Goal: Information Seeking & Learning: Learn about a topic

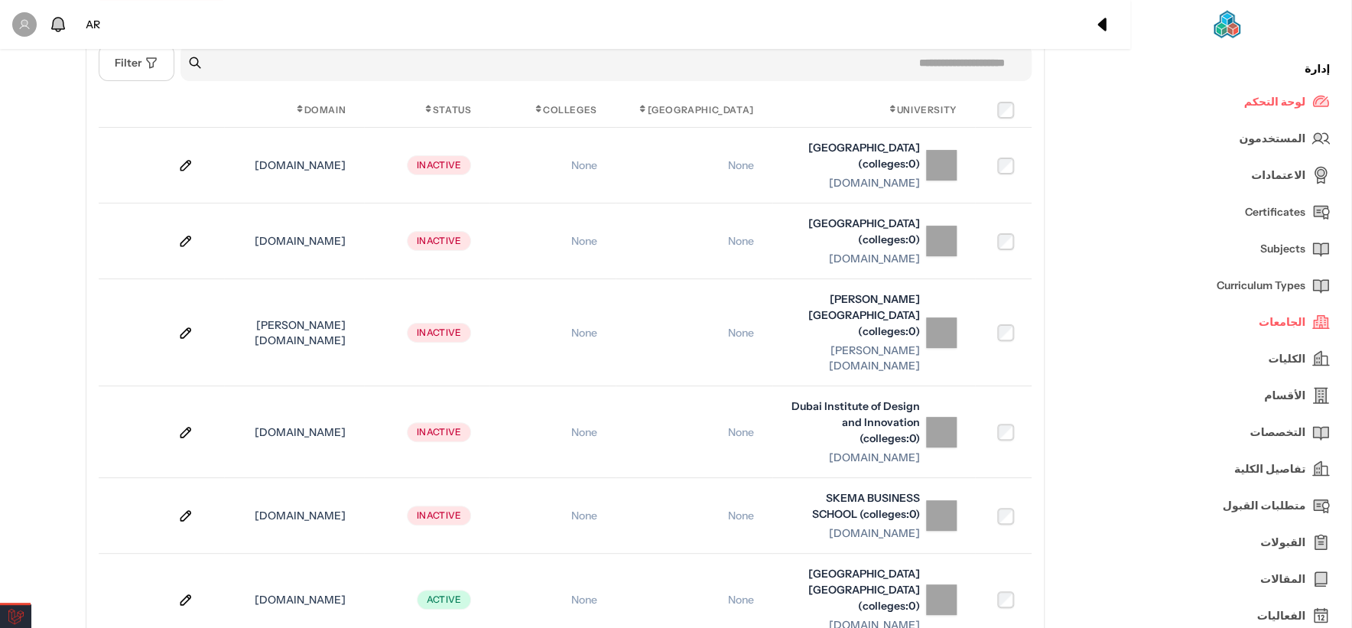
scroll to position [85, 0]
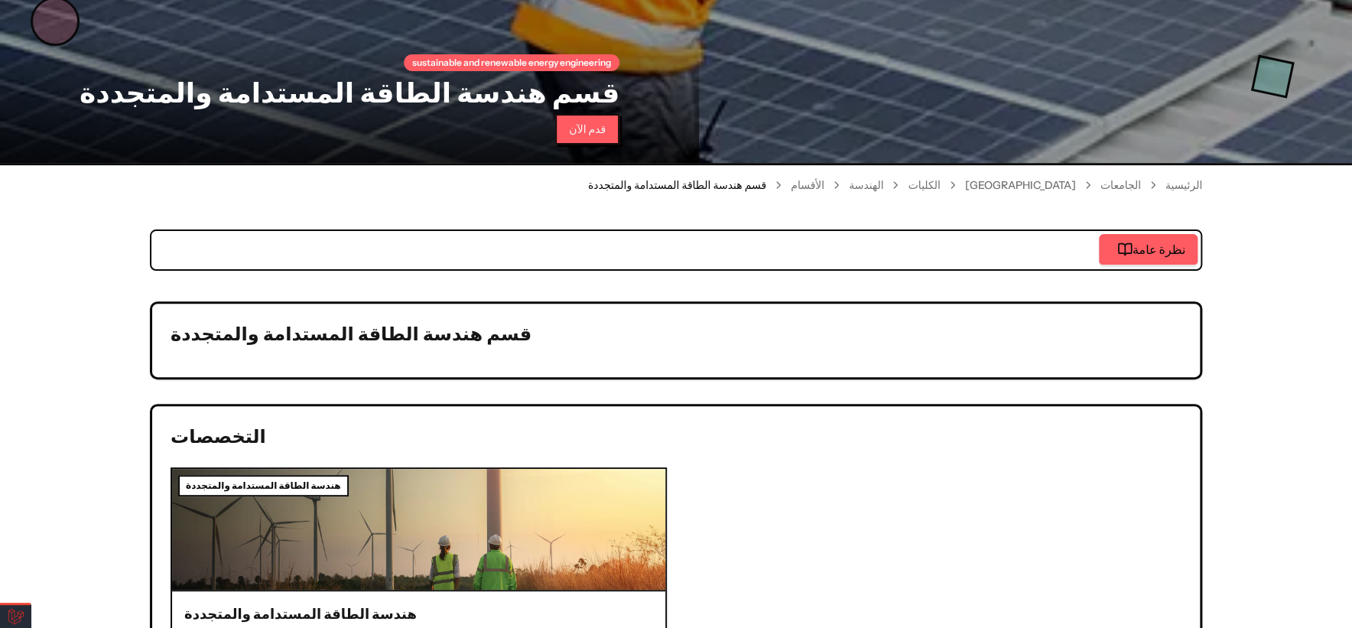
scroll to position [85, 0]
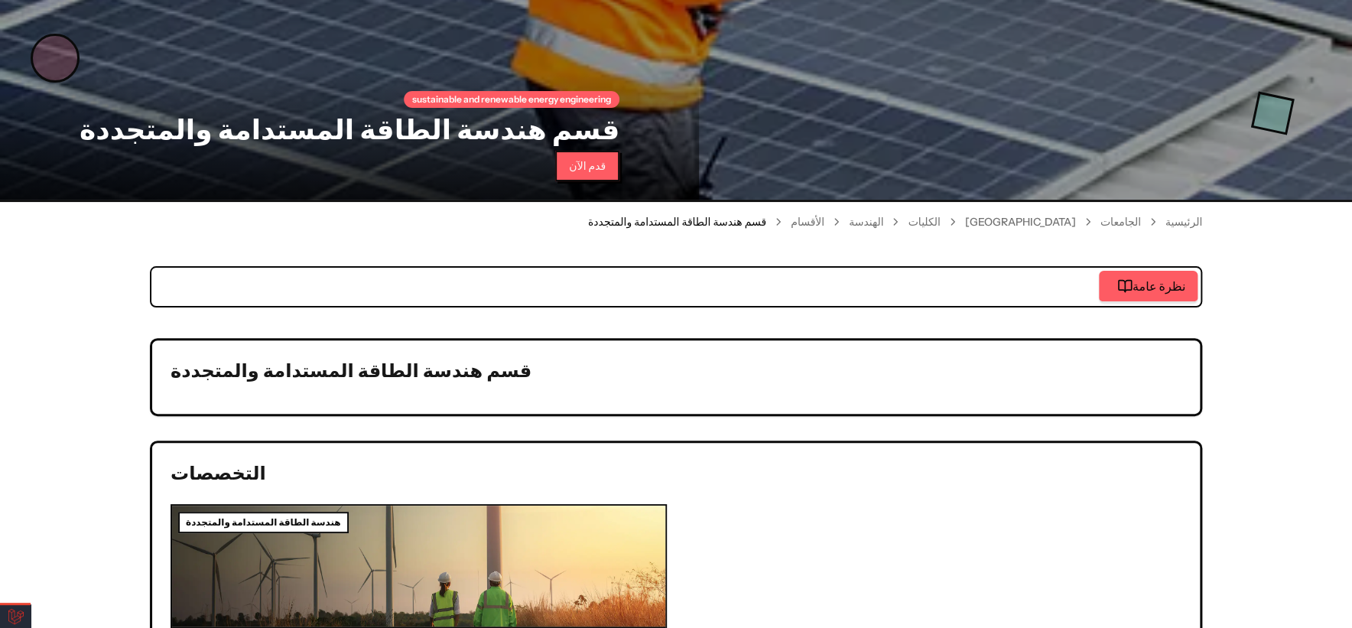
click at [1140, 220] on link "الجامعات" at bounding box center [1121, 221] width 41 height 15
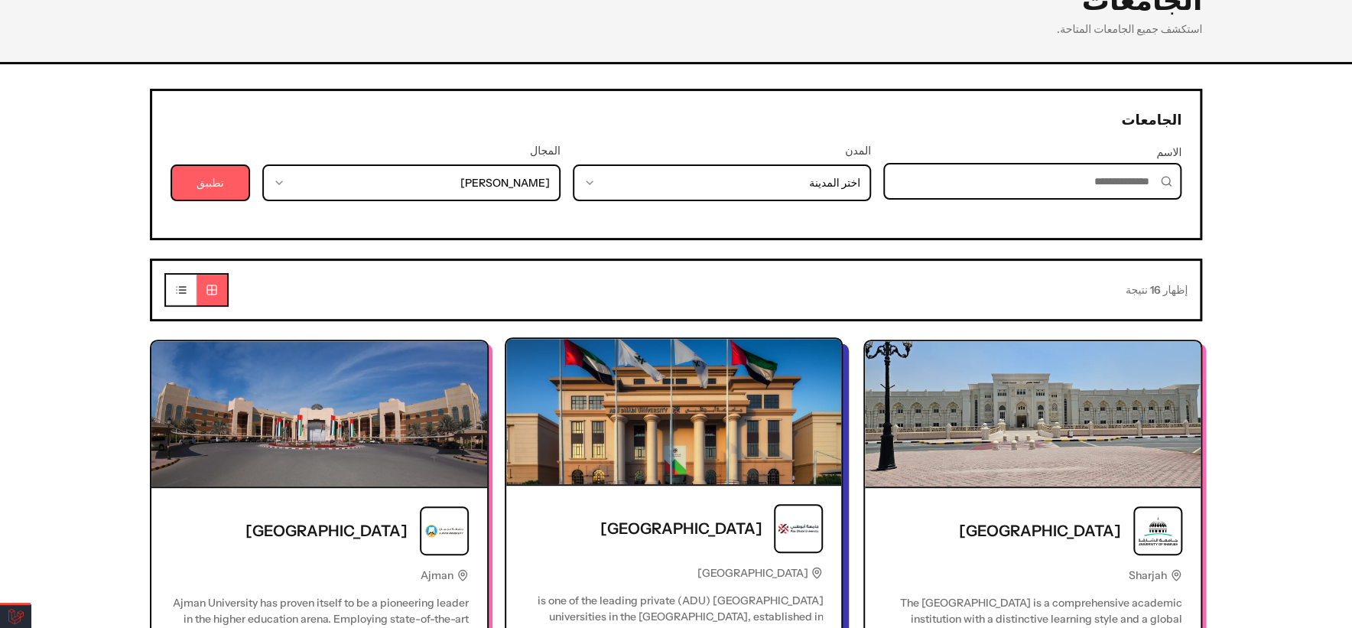
scroll to position [255, 0]
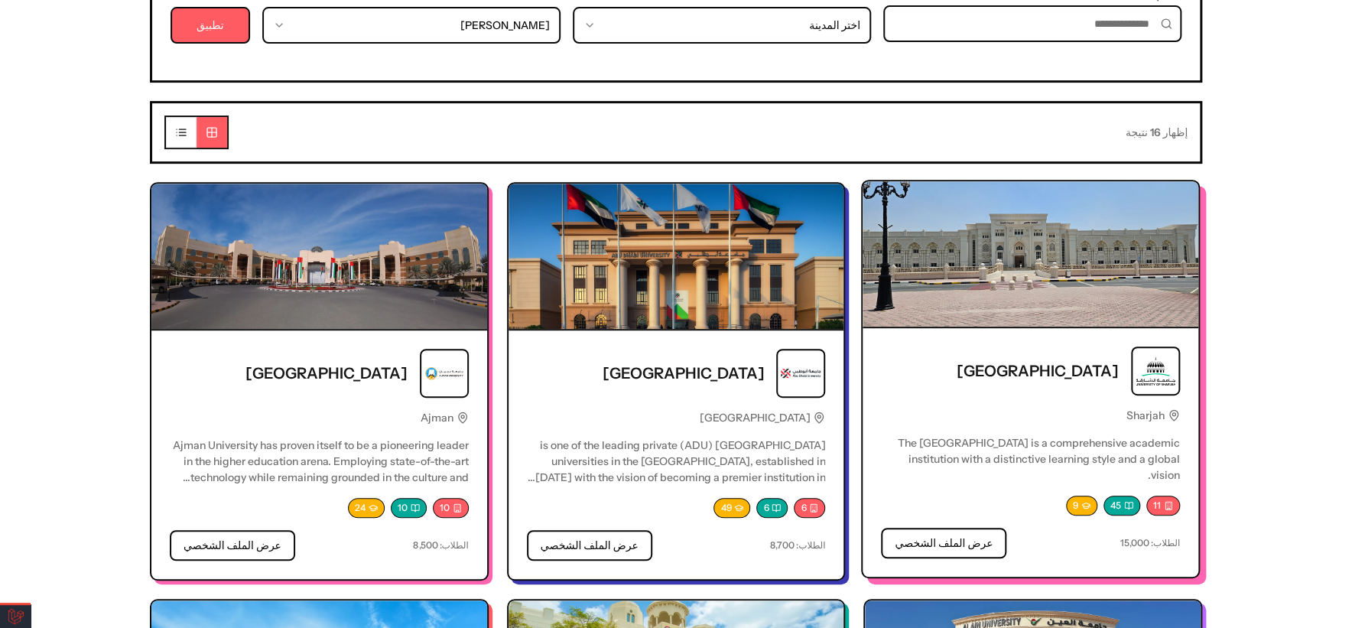
click at [1065, 277] on img at bounding box center [1031, 253] width 336 height 145
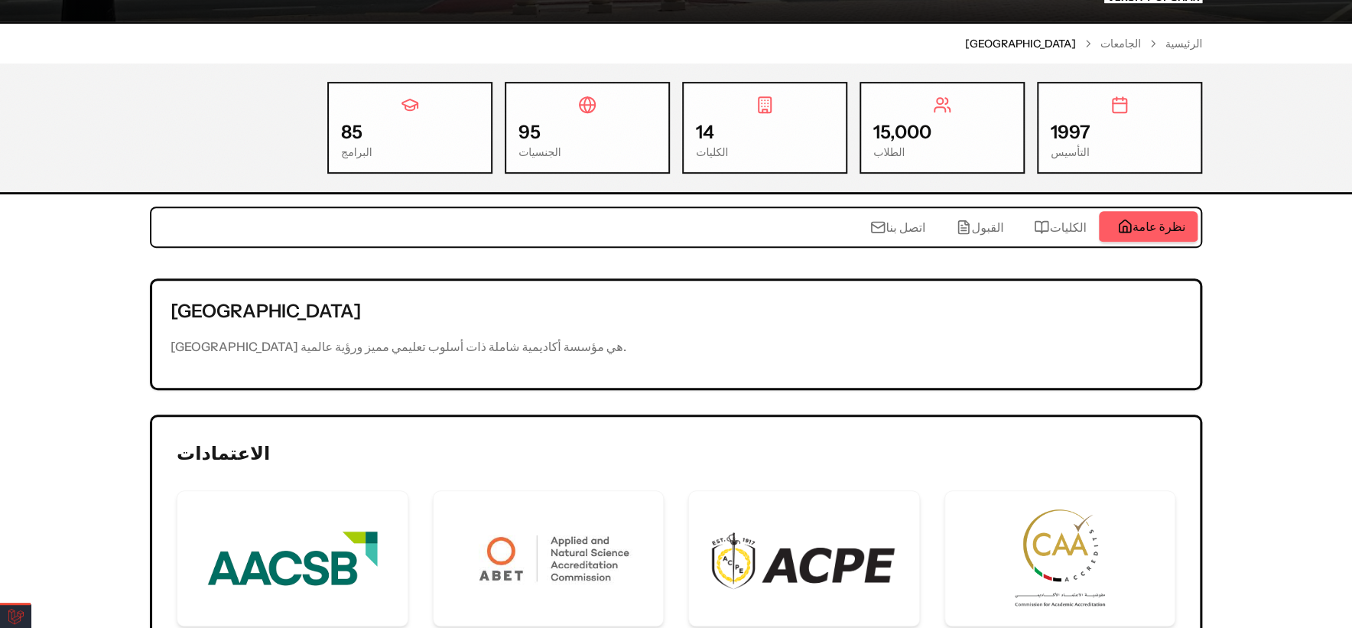
scroll to position [255, 0]
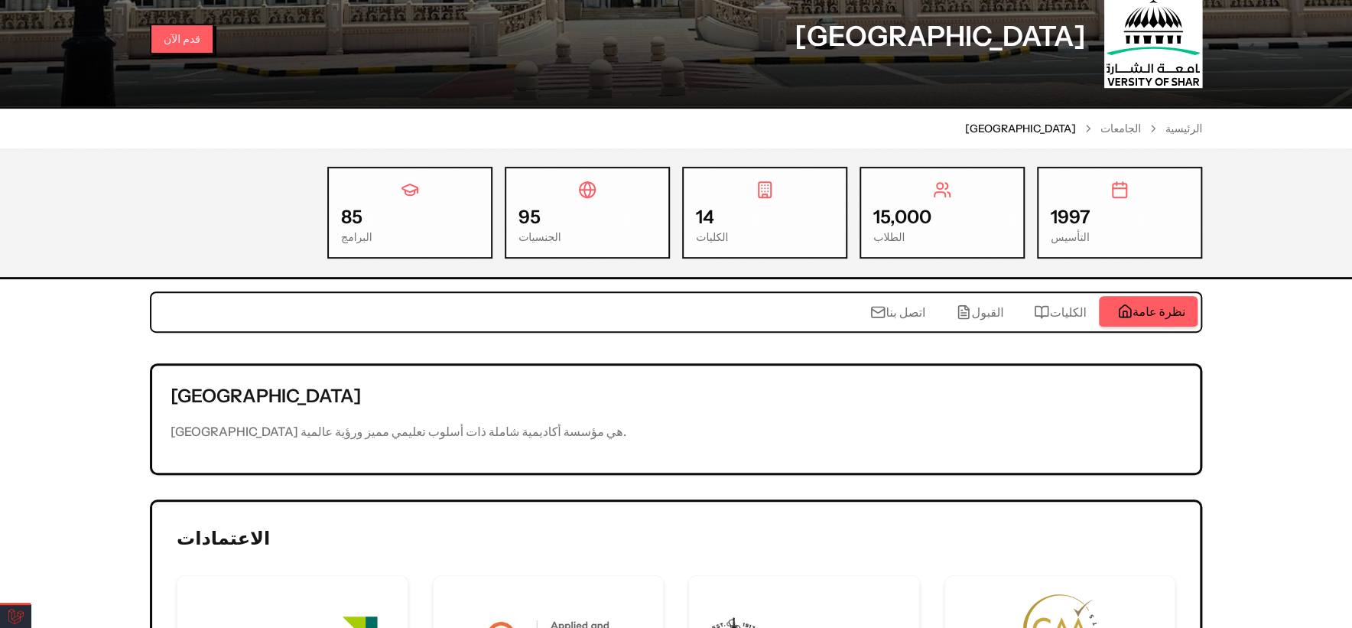
click at [1121, 125] on link "الجامعات" at bounding box center [1121, 128] width 41 height 15
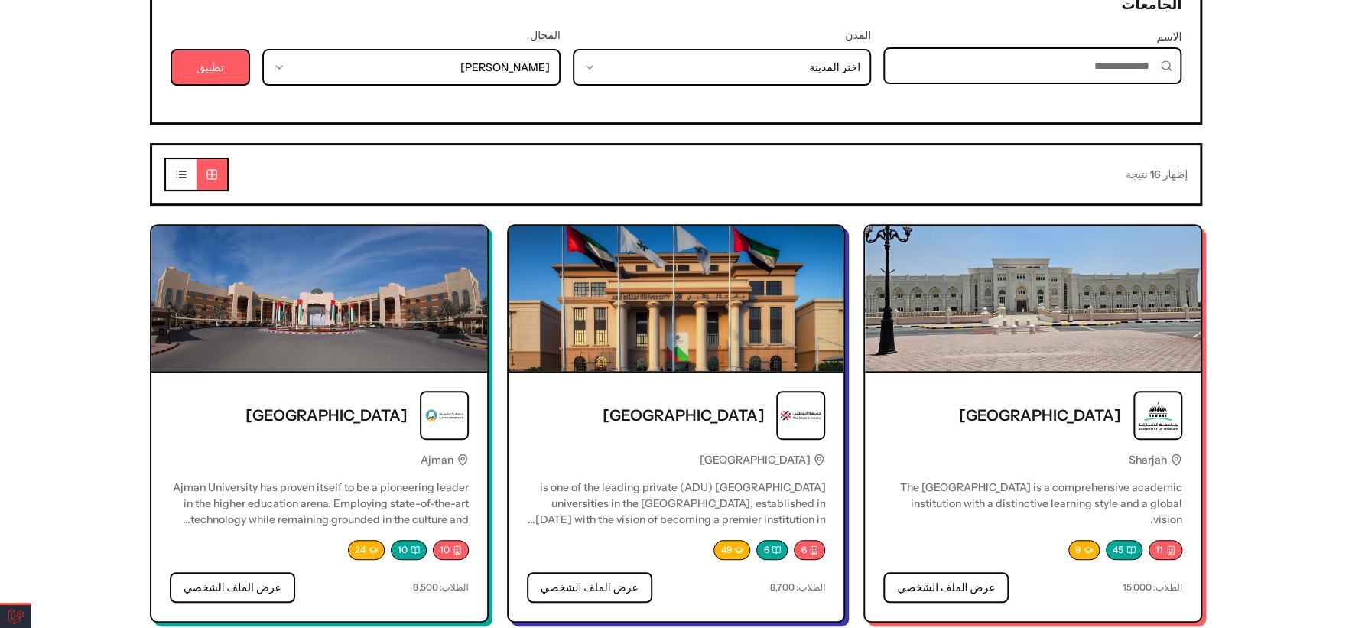
scroll to position [255, 0]
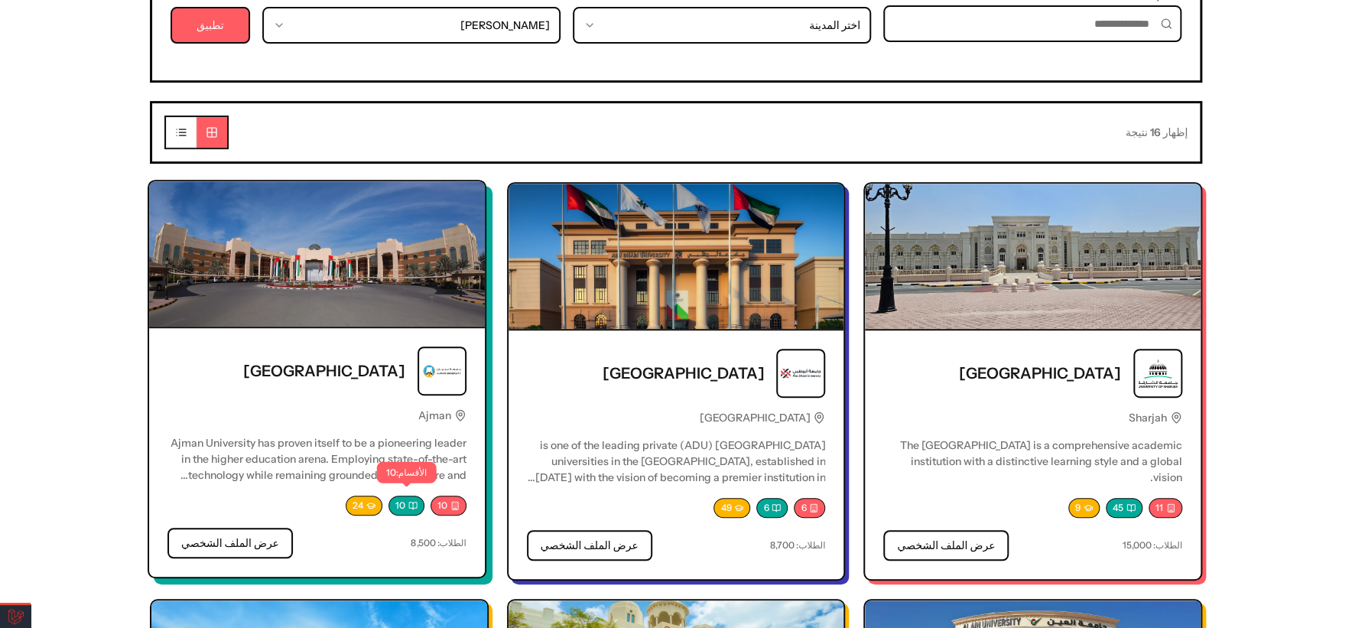
click at [404, 496] on div "10" at bounding box center [407, 506] width 36 height 20
click at [405, 501] on div "10" at bounding box center [407, 506] width 36 height 20
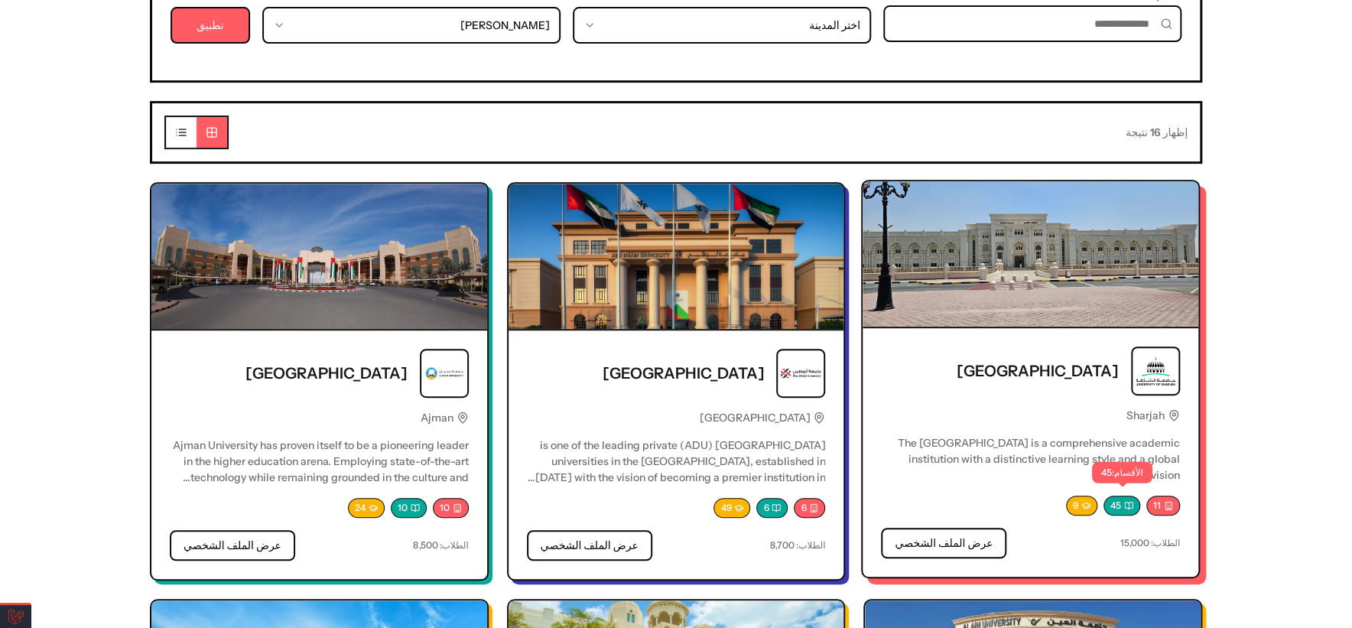
click at [1114, 496] on div "45" at bounding box center [1122, 506] width 37 height 20
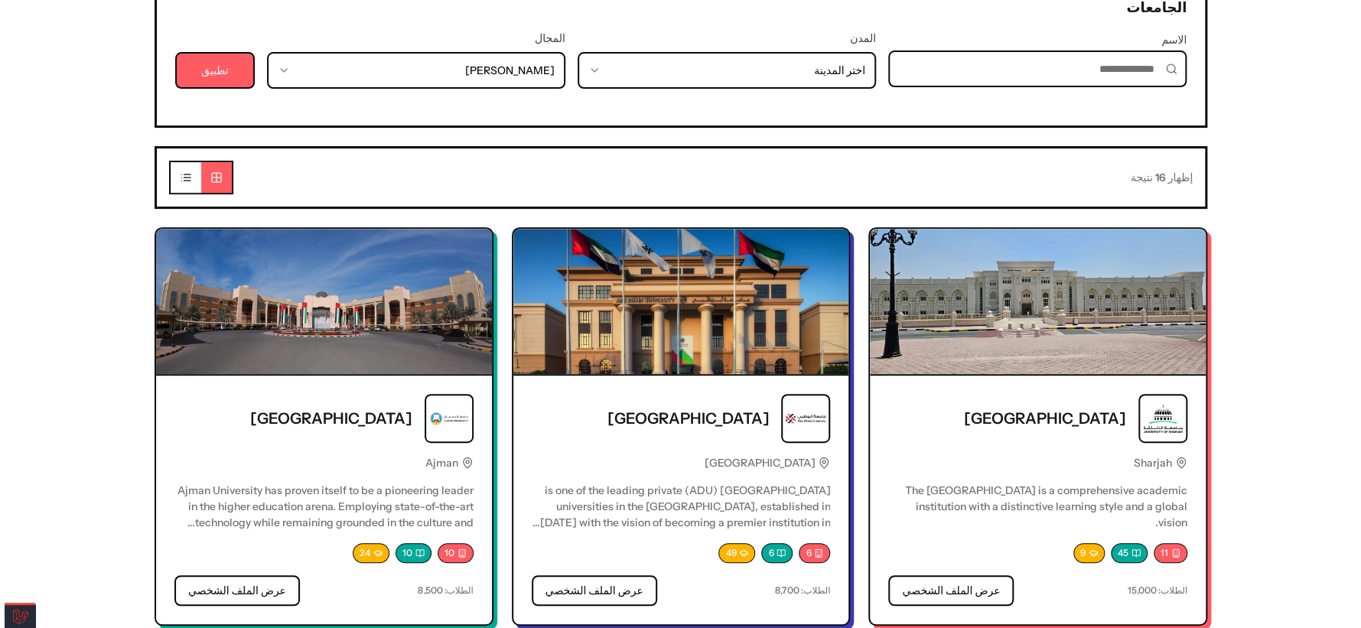
scroll to position [170, 0]
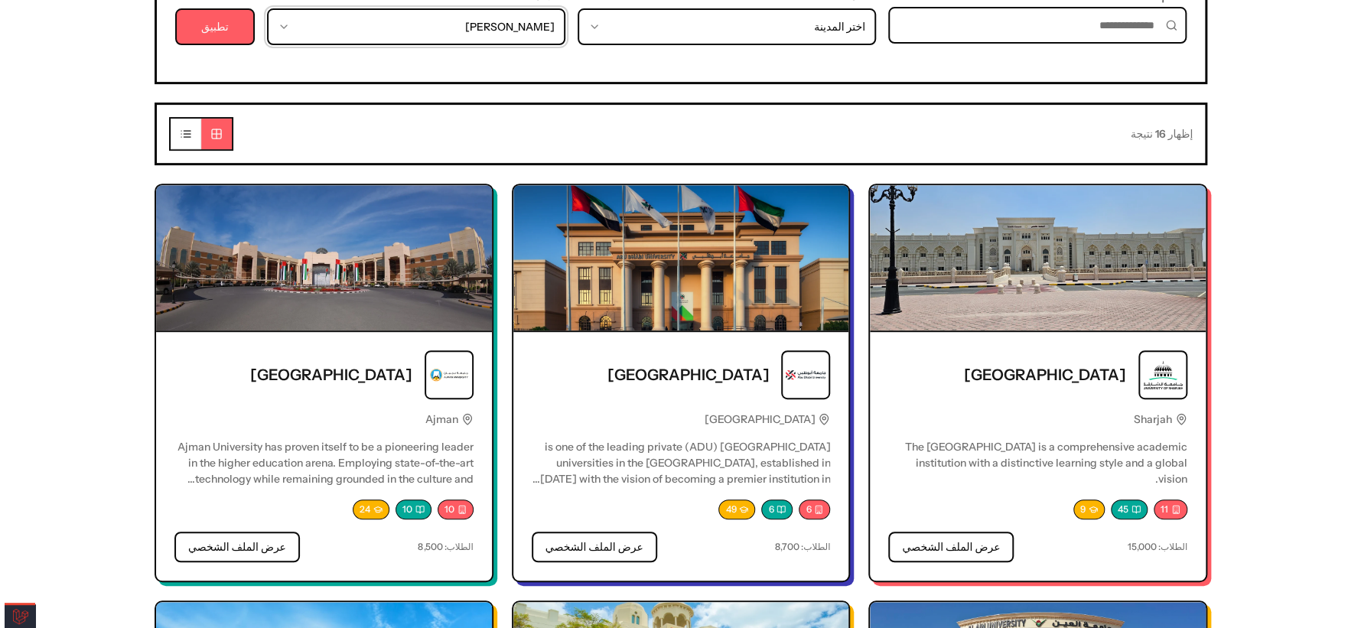
scroll to position [255, 0]
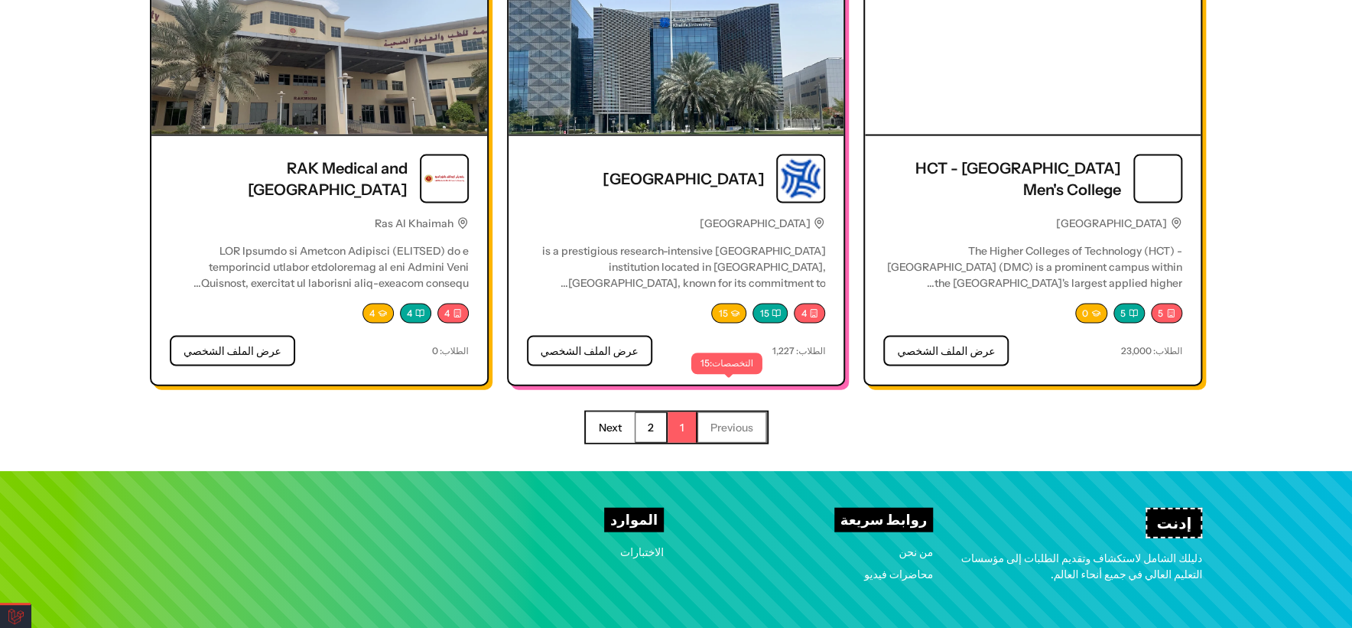
scroll to position [1770, 0]
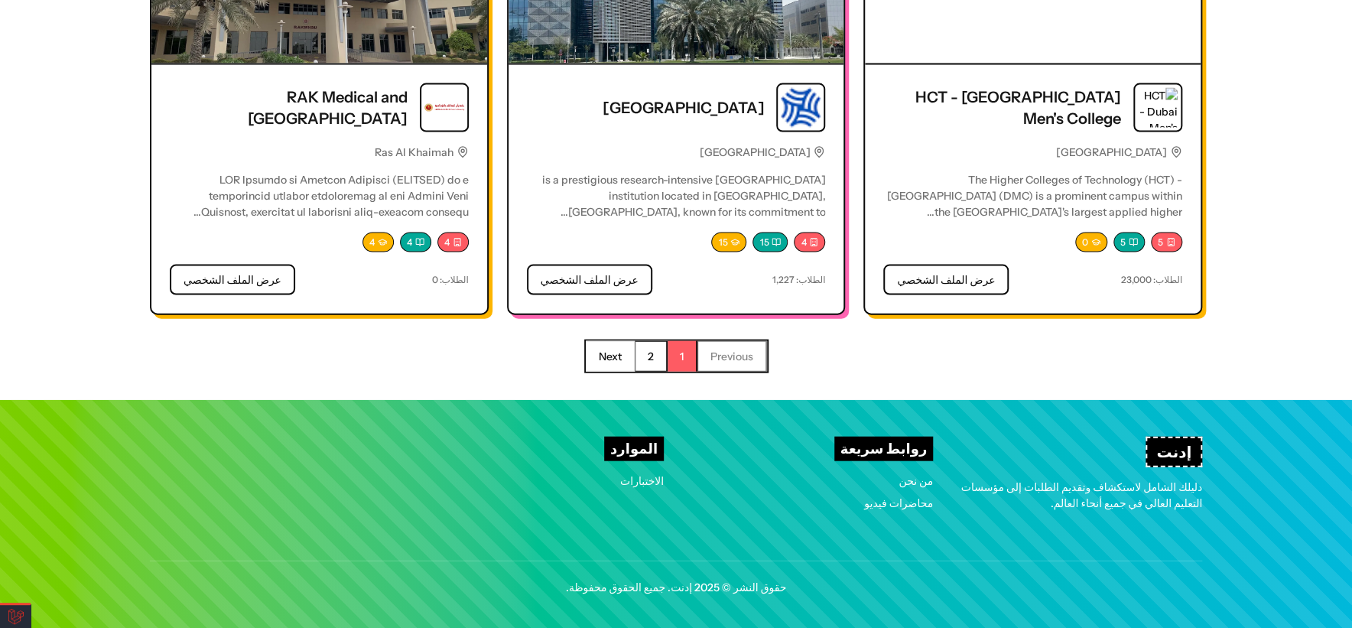
click at [649, 343] on button "2" at bounding box center [651, 356] width 33 height 31
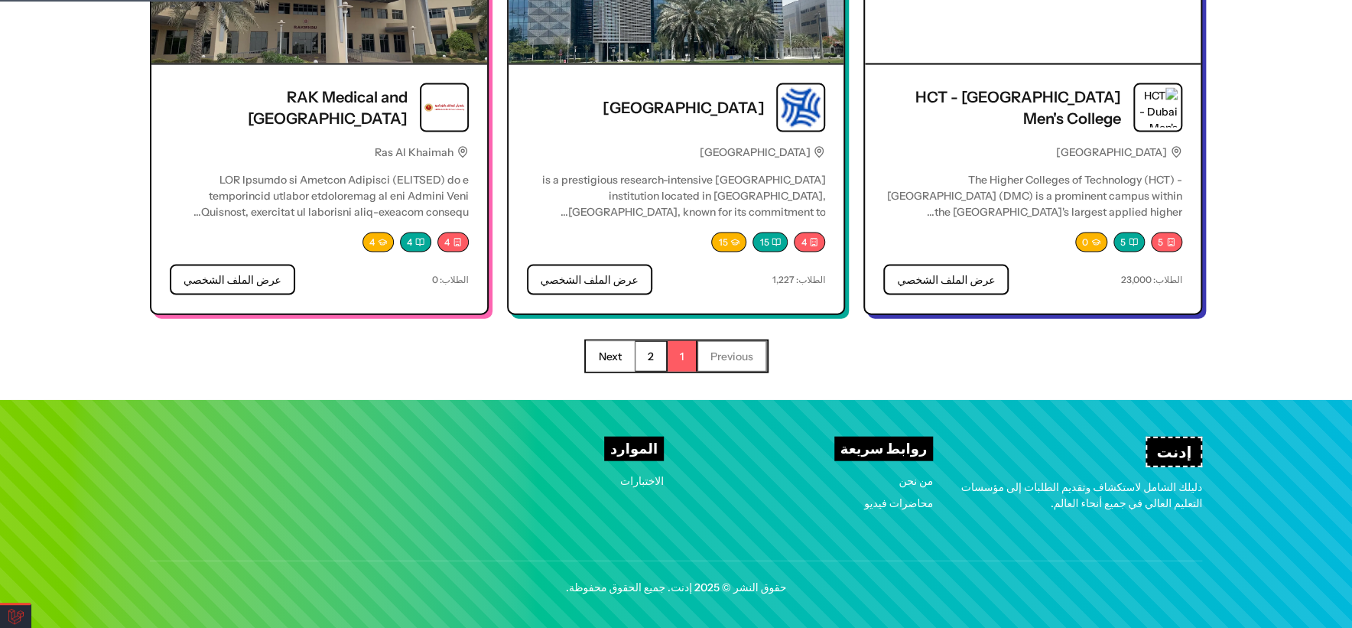
scroll to position [938, 0]
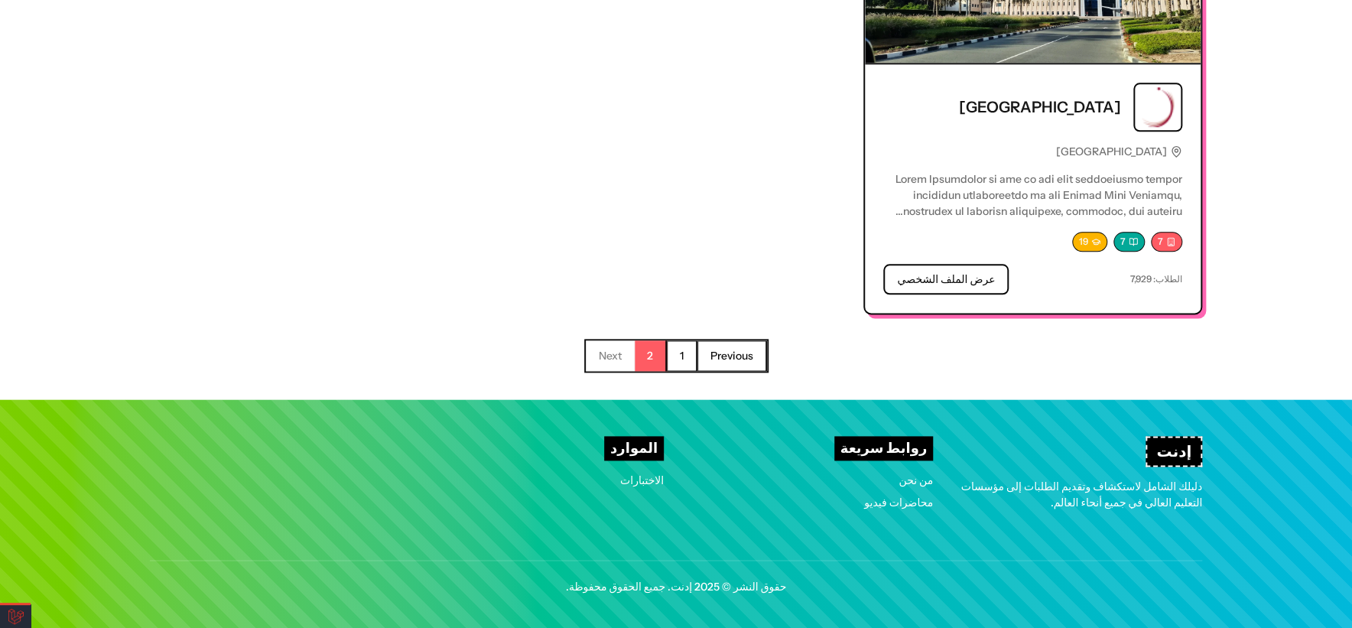
click at [678, 347] on button "1" at bounding box center [682, 355] width 31 height 31
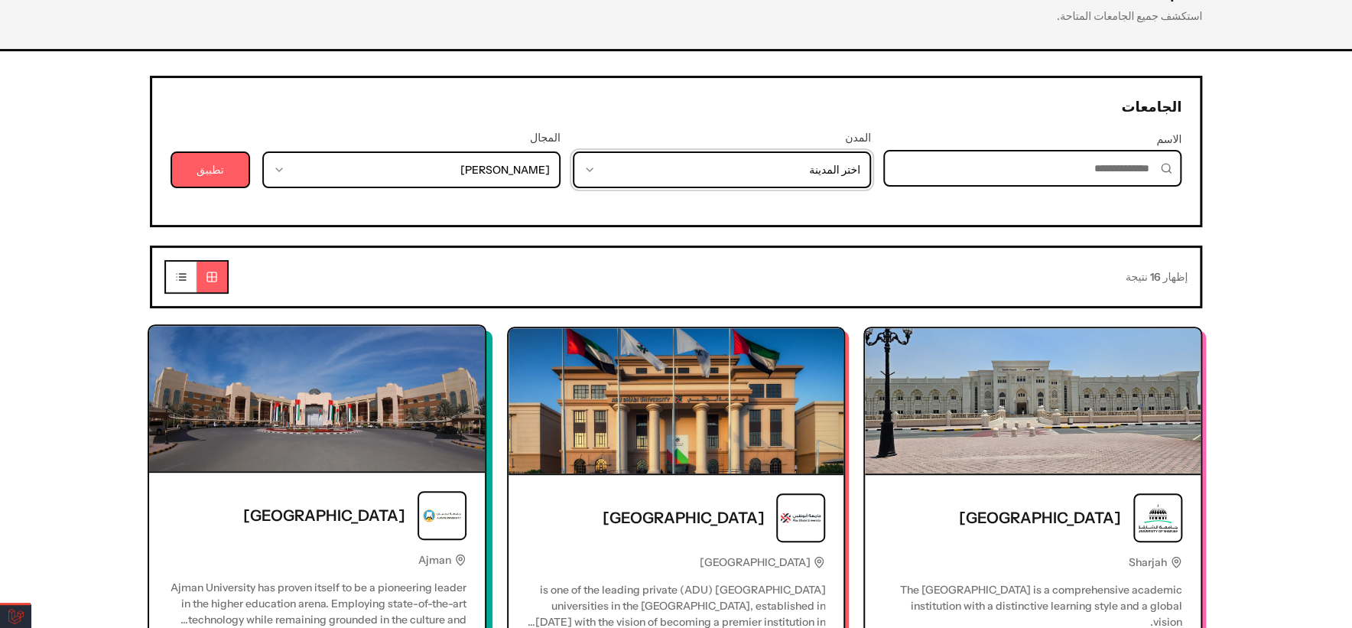
scroll to position [255, 0]
